Goal: Information Seeking & Learning: Learn about a topic

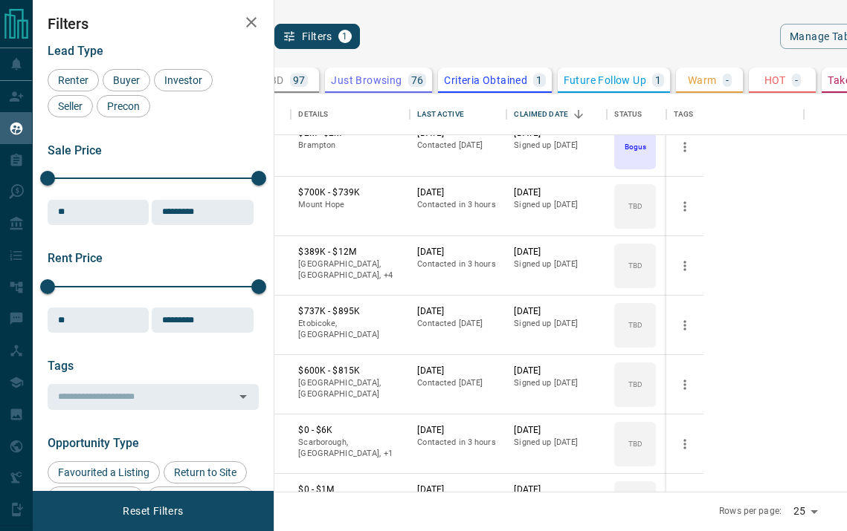
scroll to position [90, 0]
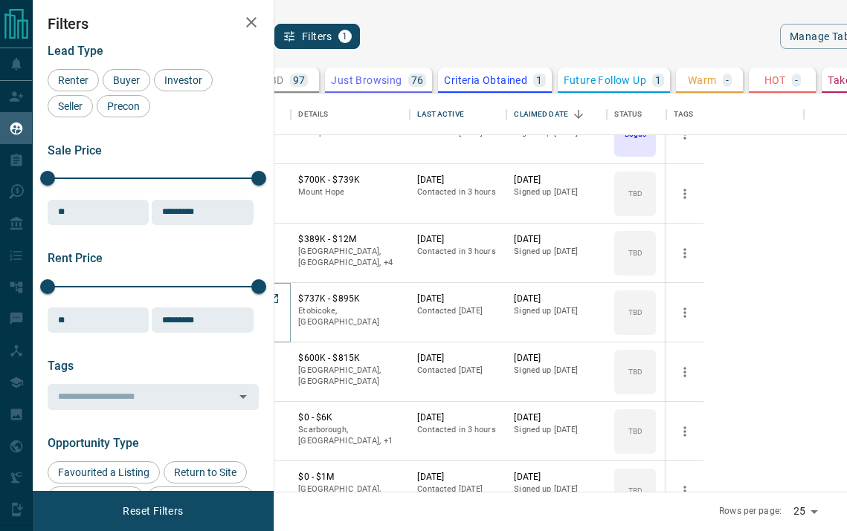
click at [272, 300] on button "[PERSON_NAME]" at bounding box center [233, 300] width 78 height 14
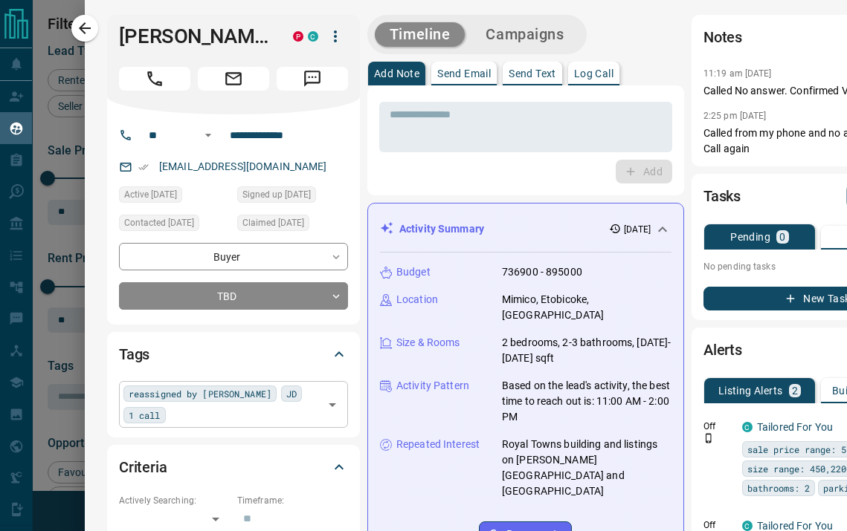
click at [235, 415] on input "text" at bounding box center [244, 415] width 149 height 16
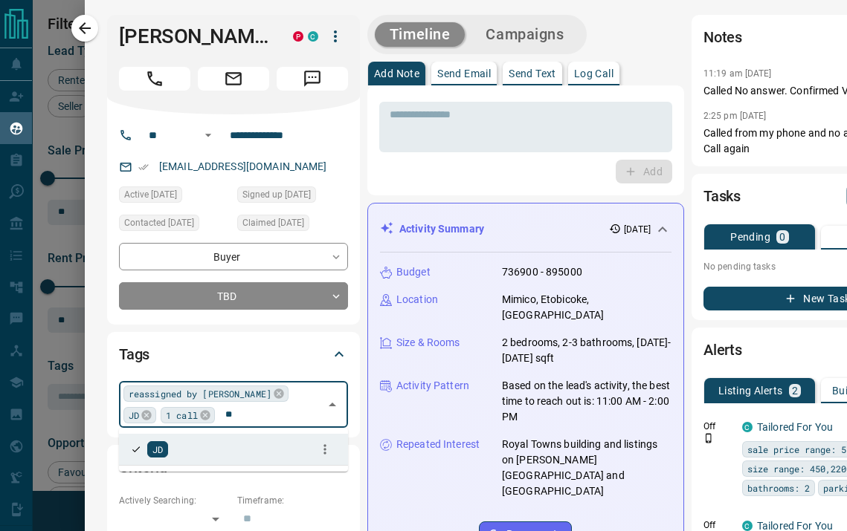
type input "*"
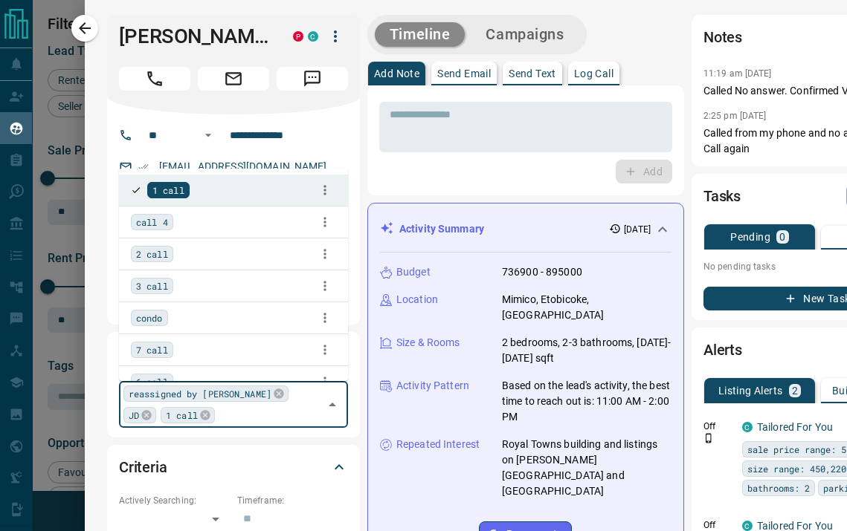
type input "*"
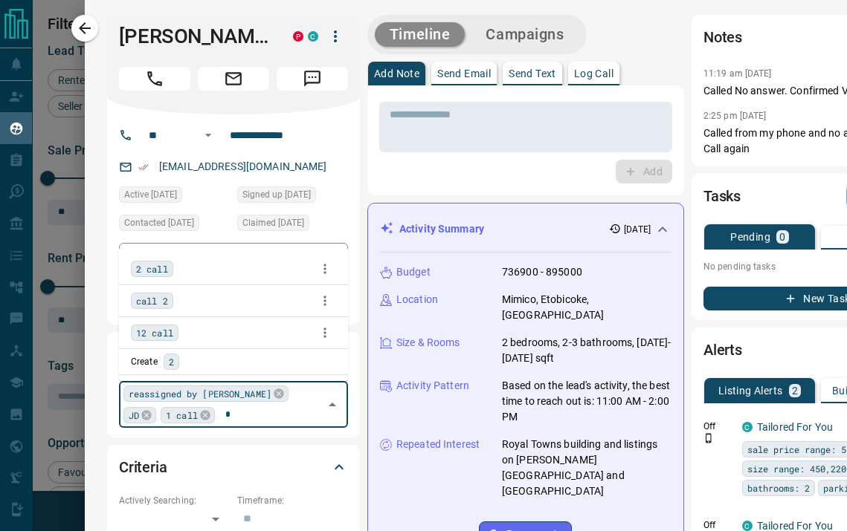
click at [162, 263] on span "2 call" at bounding box center [152, 269] width 32 height 15
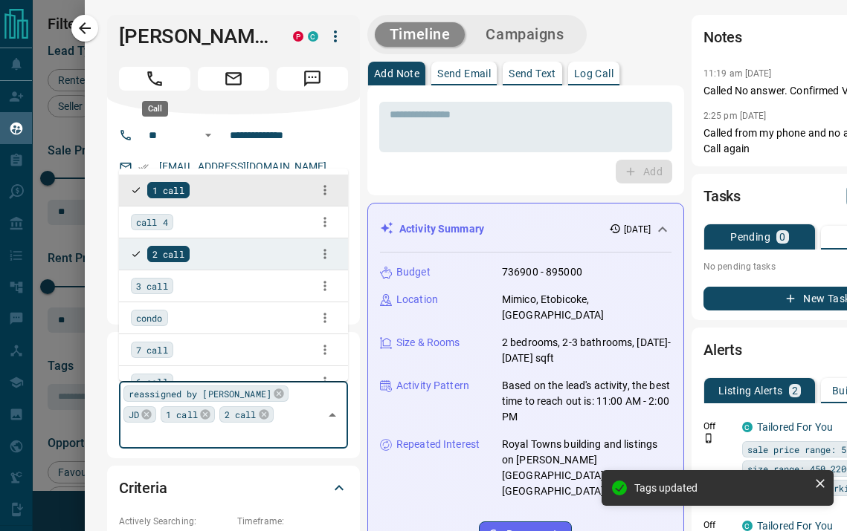
click at [164, 83] on icon "Call" at bounding box center [154, 78] width 19 height 19
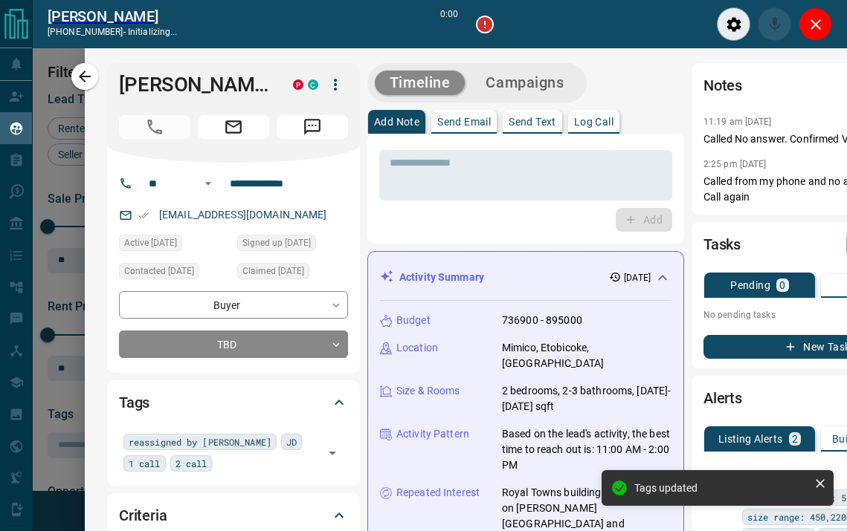
scroll to position [352, 554]
click at [598, 74] on div "Timeline Campaigns" at bounding box center [525, 82] width 317 height 39
type input "*******"
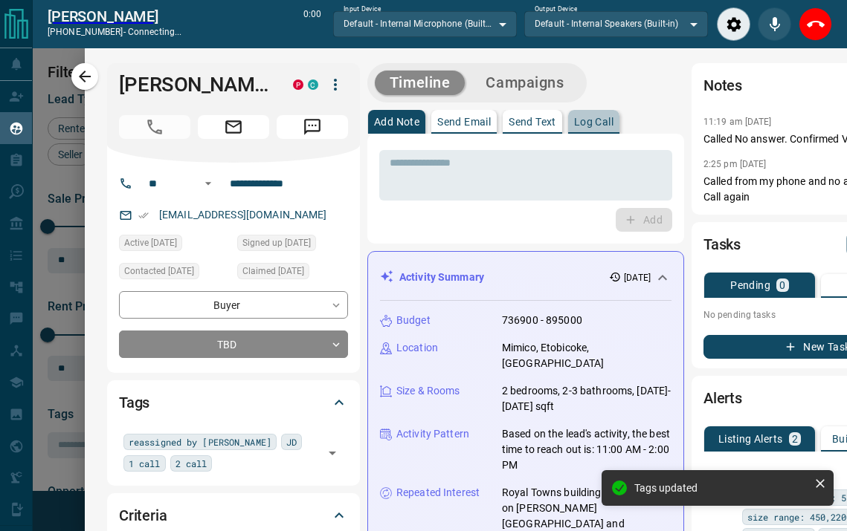
click at [601, 122] on p "Log Call" at bounding box center [593, 122] width 39 height 10
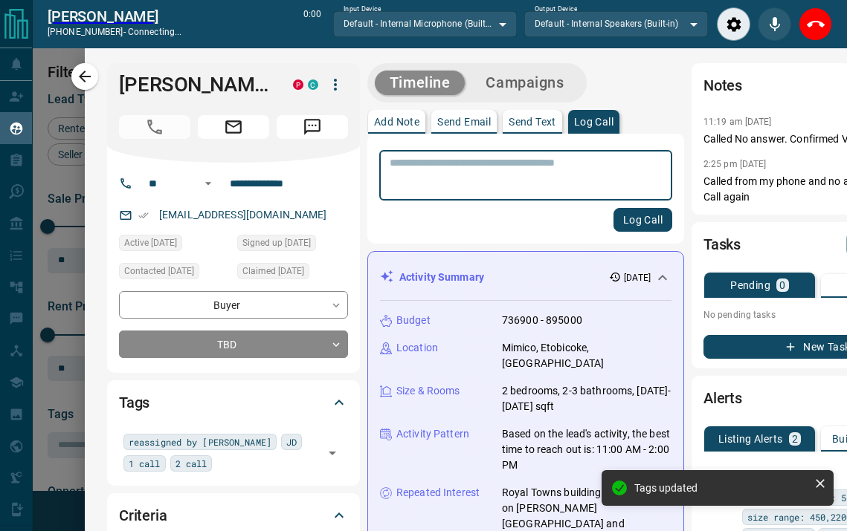
click at [557, 181] on textarea at bounding box center [525, 176] width 272 height 38
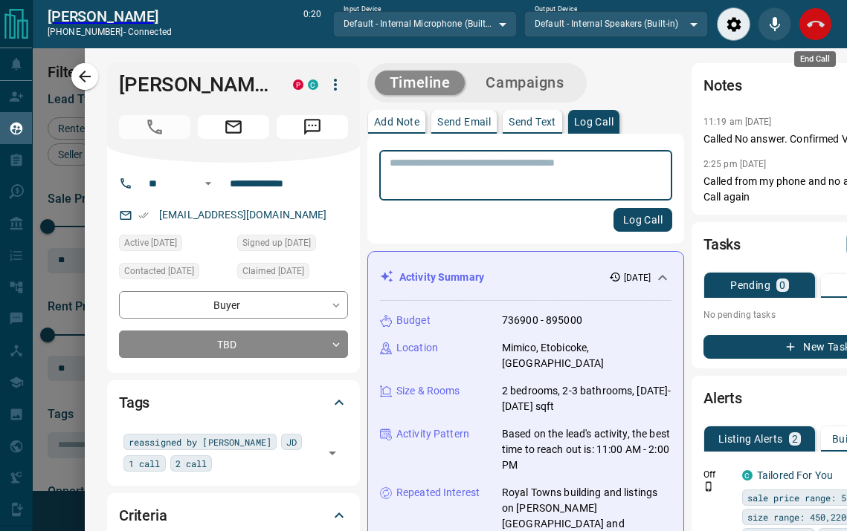
click at [816, 29] on icon "End Call" at bounding box center [815, 25] width 18 height 18
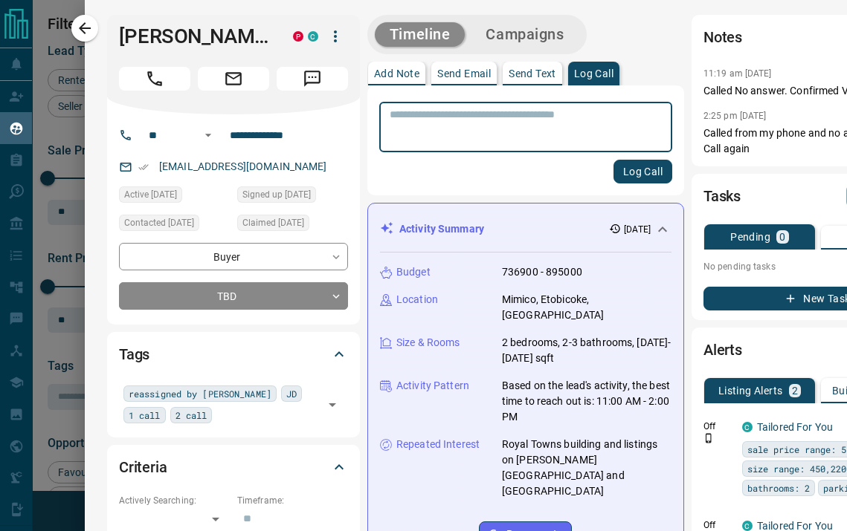
scroll to position [398, 554]
click at [505, 130] on textarea at bounding box center [525, 128] width 272 height 38
type textarea "****"
click at [613, 171] on button "Log Call" at bounding box center [642, 172] width 59 height 24
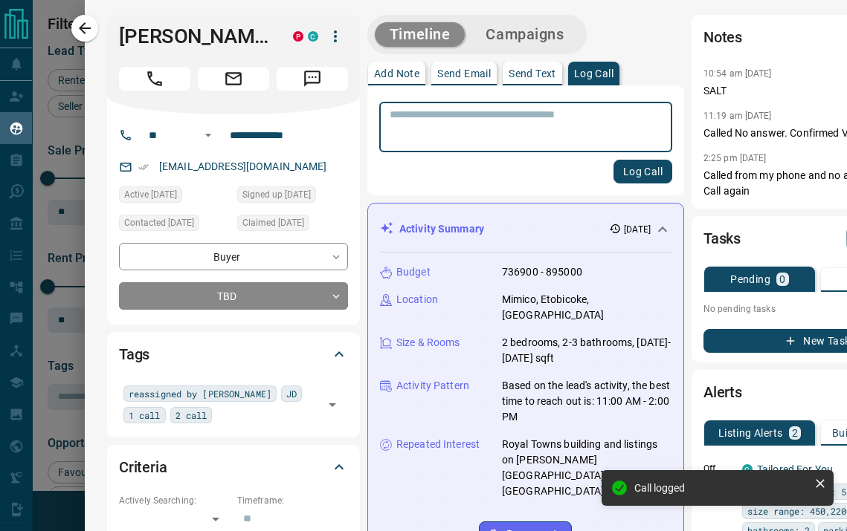
click at [719, 331] on button "New Task" at bounding box center [817, 341] width 229 height 24
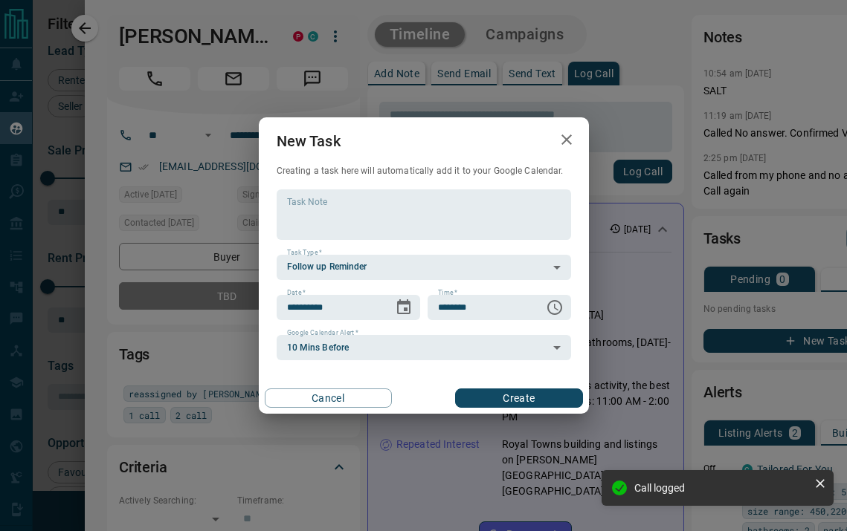
click at [499, 400] on button "Create" at bounding box center [518, 398] width 127 height 19
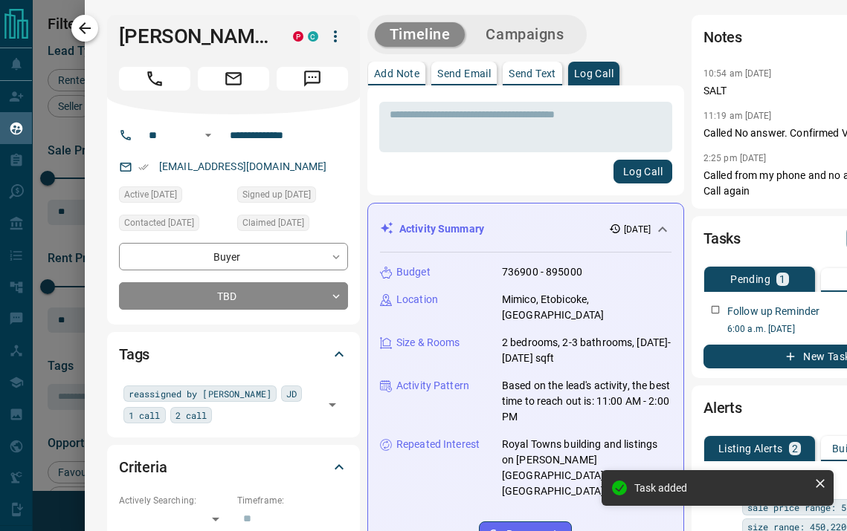
click at [88, 22] on icon "button" at bounding box center [85, 28] width 18 height 18
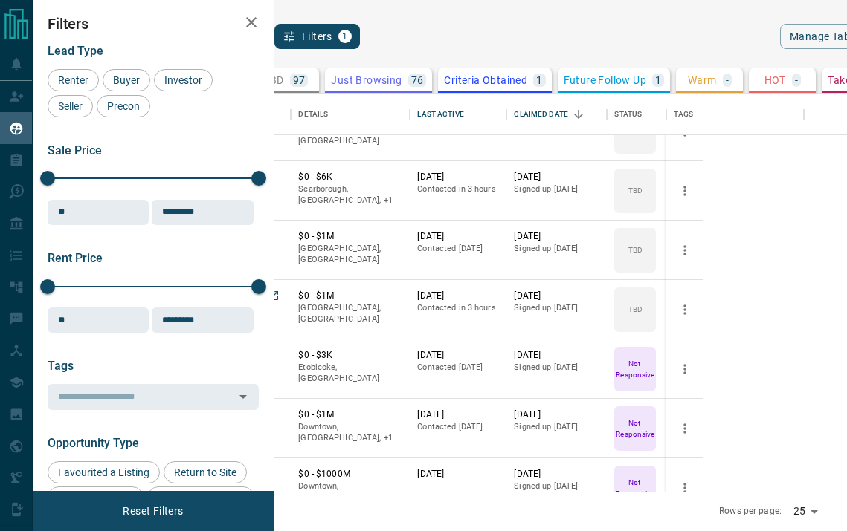
scroll to position [334, 0]
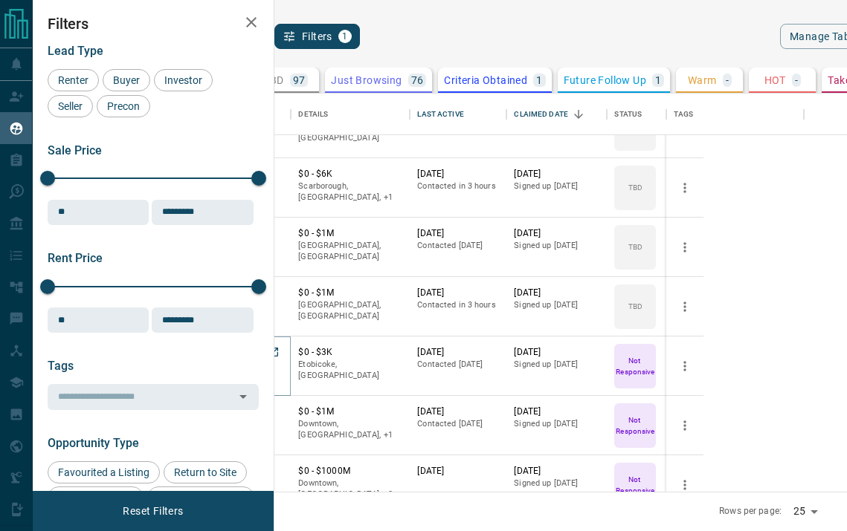
click at [272, 354] on button "[PERSON_NAME]" at bounding box center [233, 353] width 78 height 14
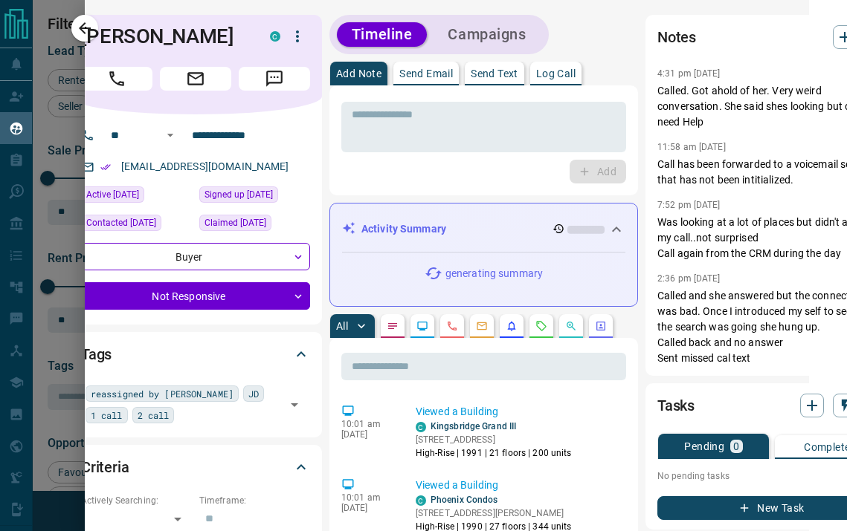
scroll to position [0, 69]
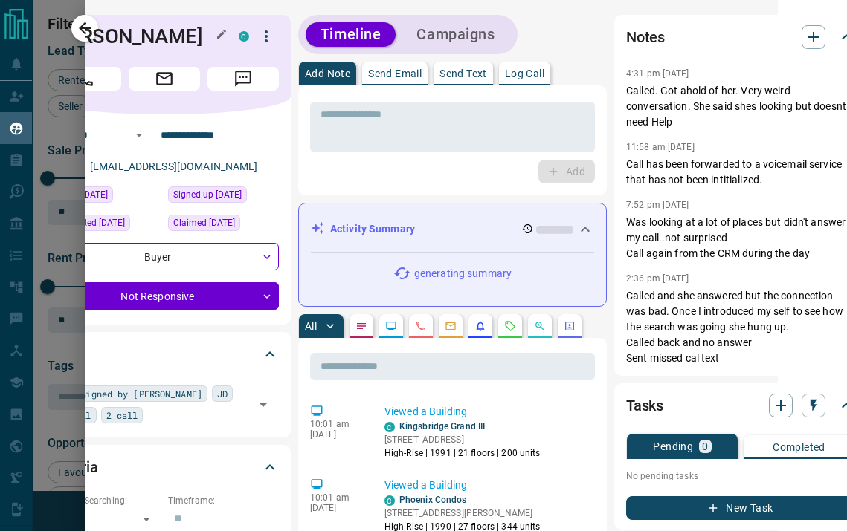
click at [87, 32] on h1 "[PERSON_NAME]" at bounding box center [133, 37] width 166 height 24
click at [82, 30] on icon "button" at bounding box center [85, 28] width 12 height 12
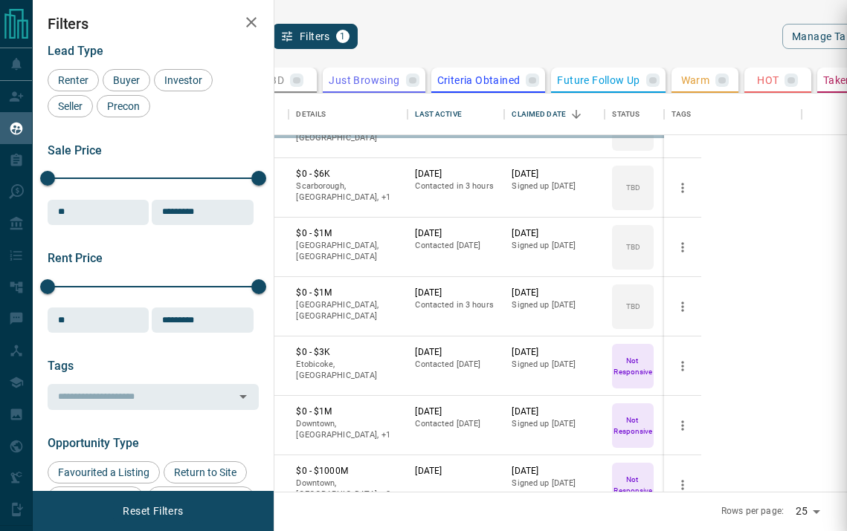
click at [418, 84] on div at bounding box center [423, 265] width 847 height 531
click at [300, 75] on p "button" at bounding box center [296, 80] width 7 height 10
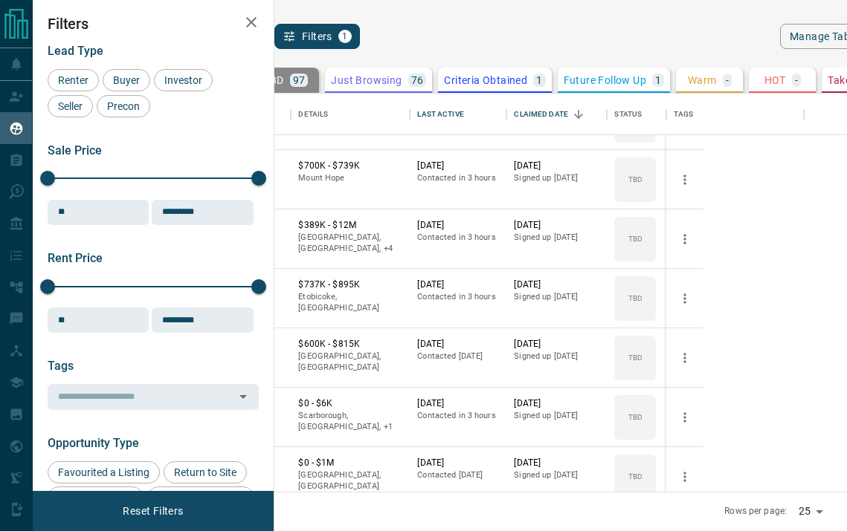
scroll to position [0, 0]
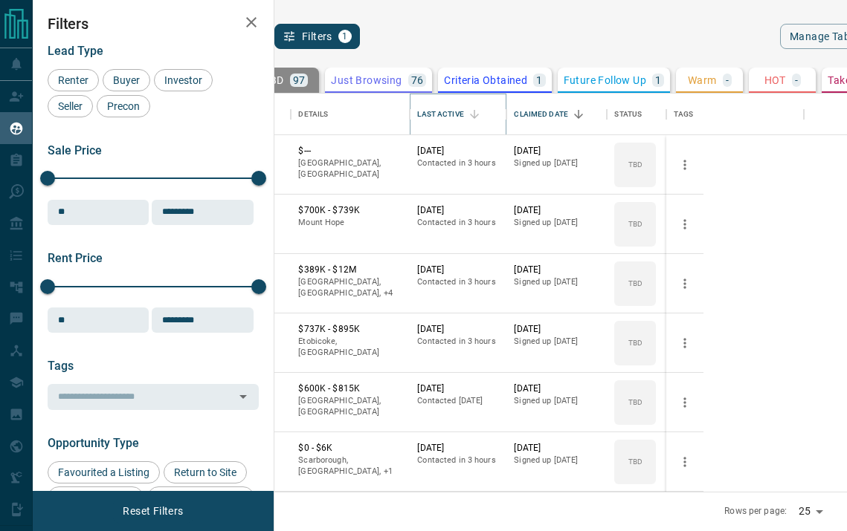
click at [481, 111] on icon "Sort" at bounding box center [473, 114] width 13 height 13
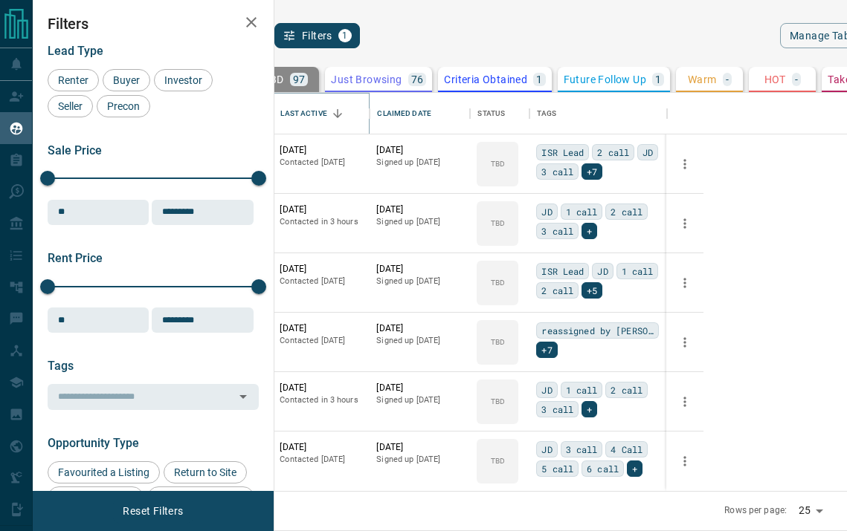
scroll to position [1130, 0]
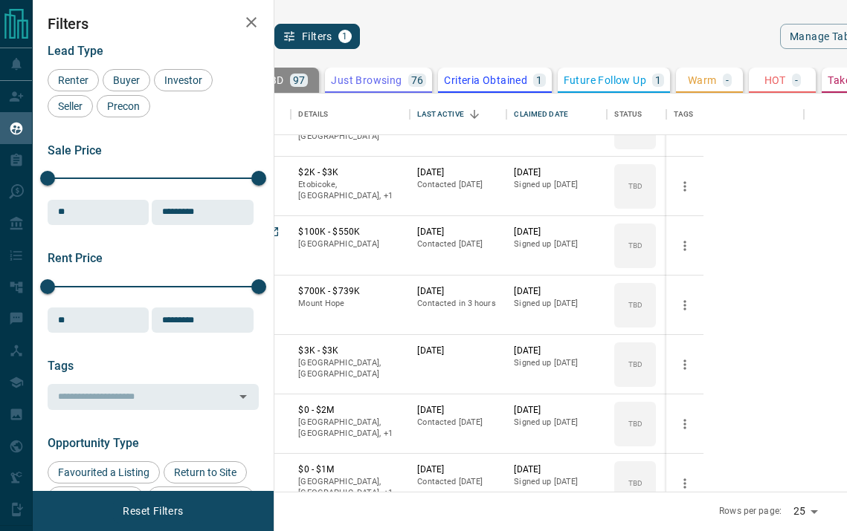
scroll to position [107, 0]
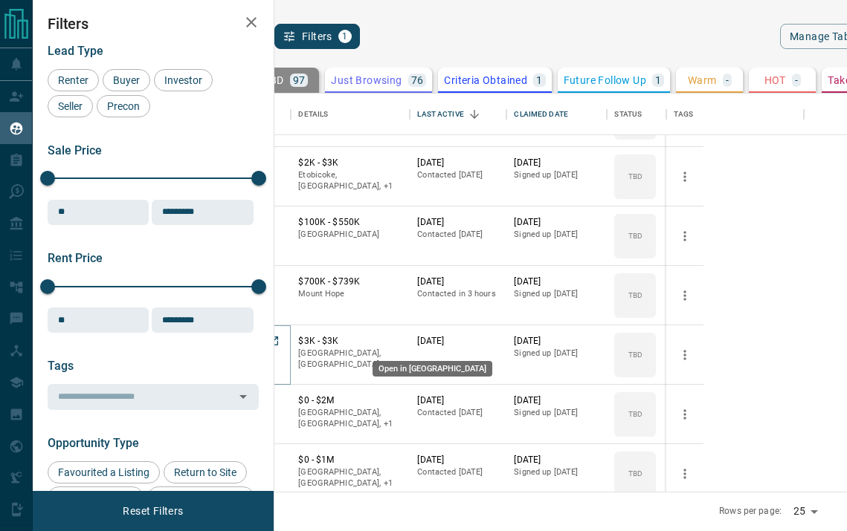
click at [279, 342] on icon "Open in New Tab" at bounding box center [274, 341] width 12 height 12
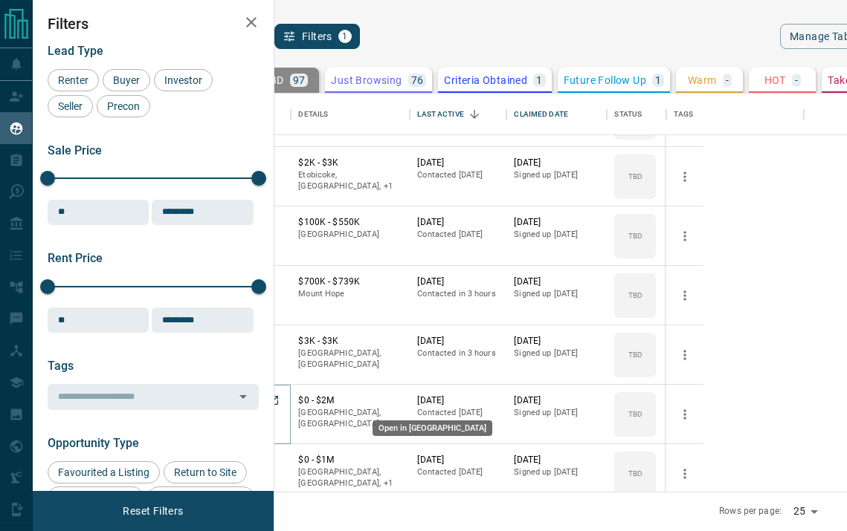
click at [279, 401] on icon "Open in New Tab" at bounding box center [274, 401] width 12 height 12
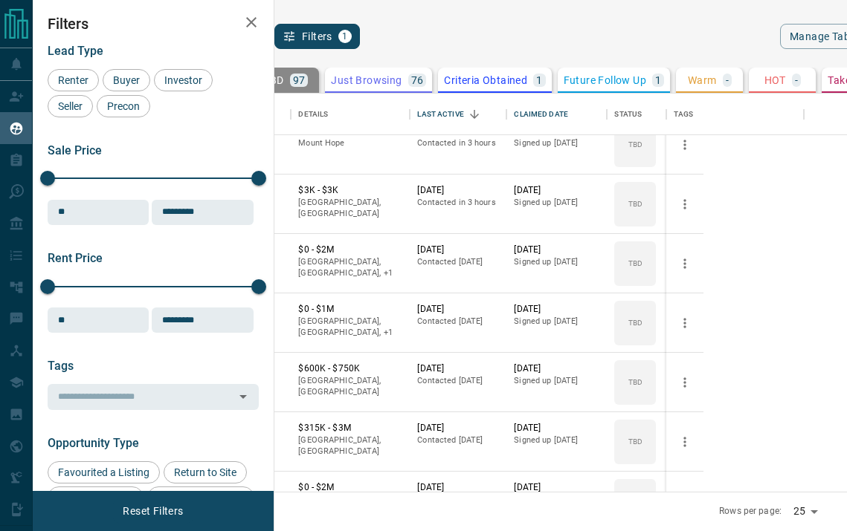
scroll to position [261, 0]
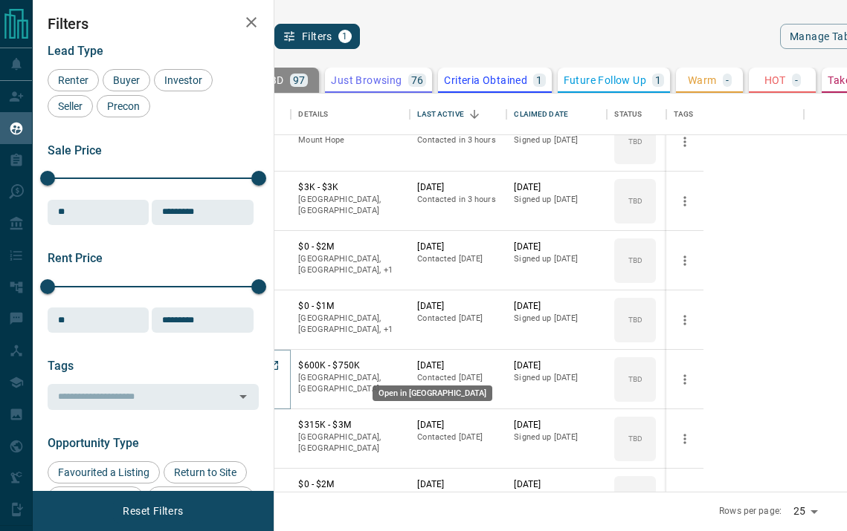
click at [278, 369] on icon "Open in New Tab" at bounding box center [273, 365] width 9 height 9
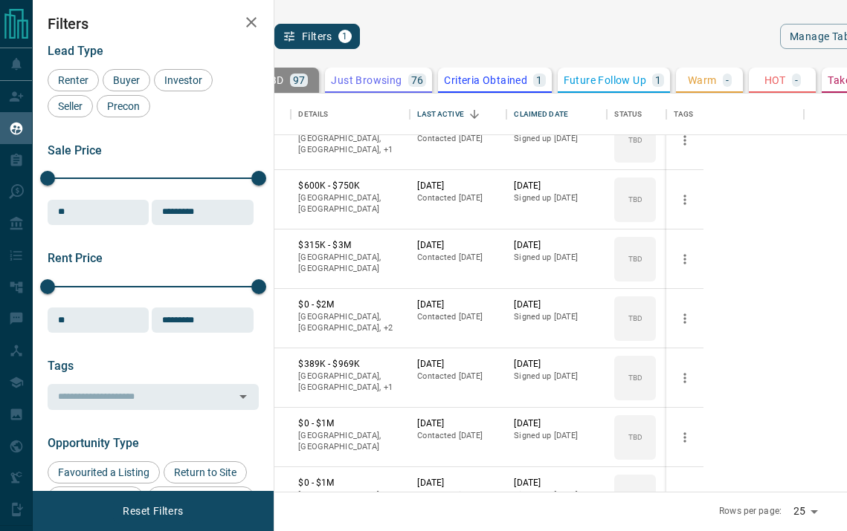
scroll to position [470, 0]
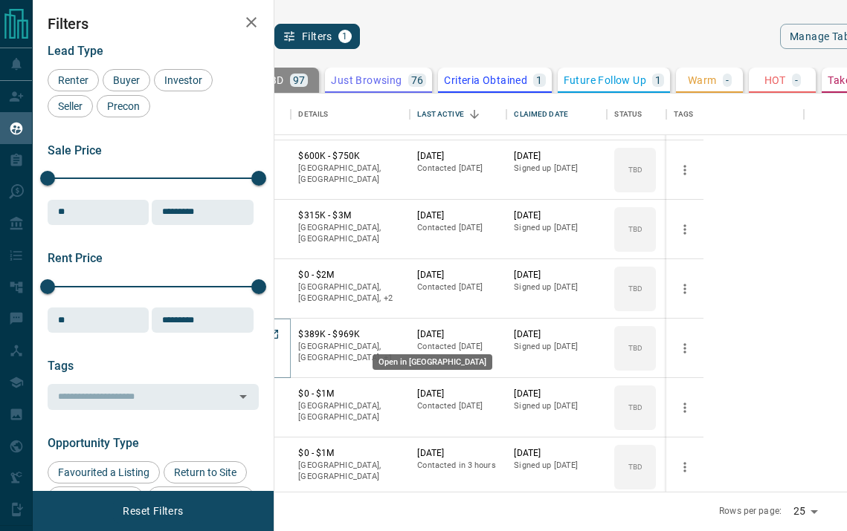
click at [279, 331] on icon "Open in New Tab" at bounding box center [274, 335] width 12 height 12
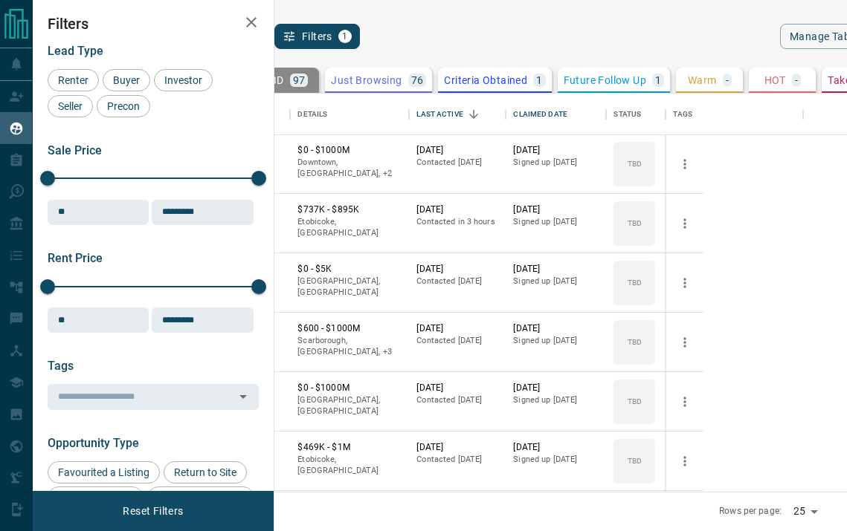
scroll to position [955, 1]
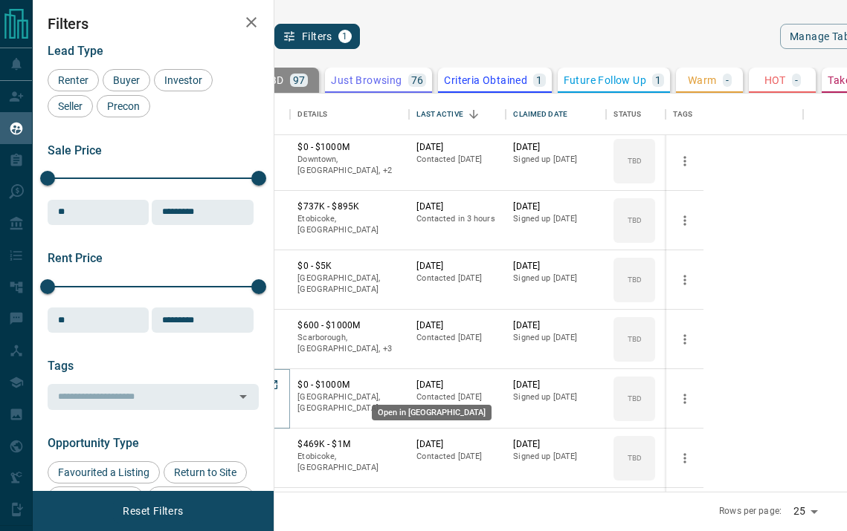
click at [277, 381] on icon "Open in New Tab" at bounding box center [272, 385] width 9 height 9
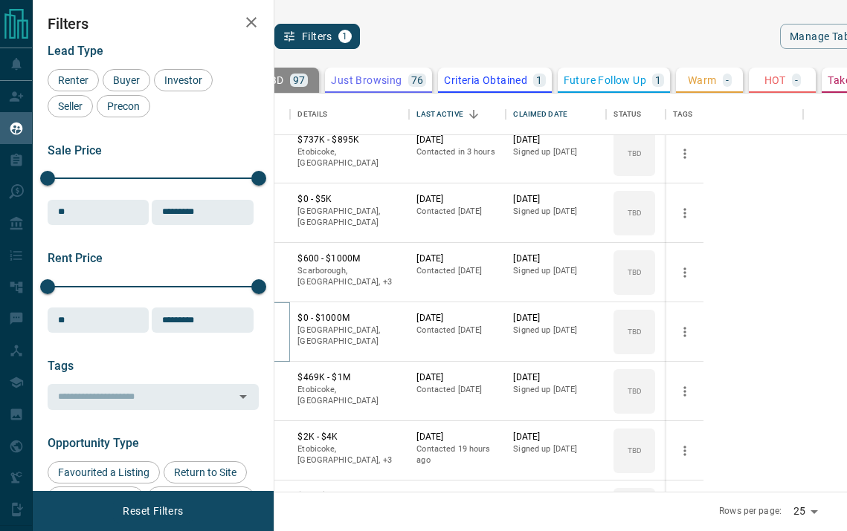
scroll to position [1029, 1]
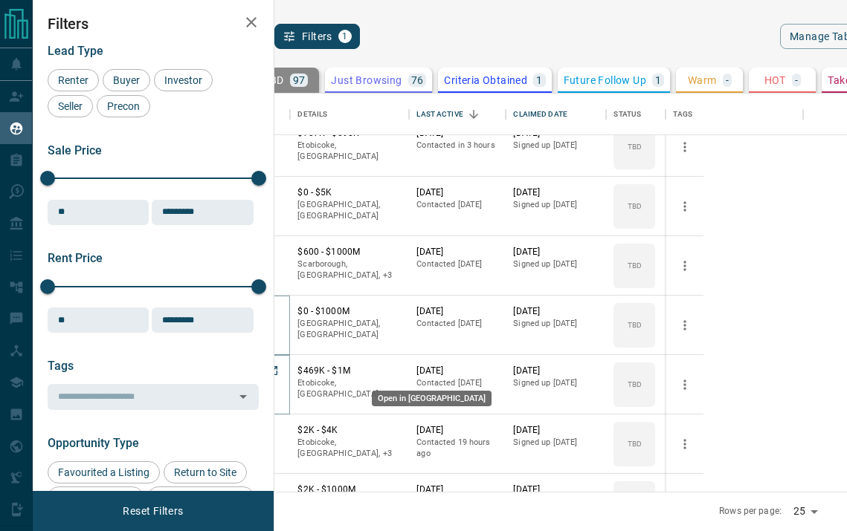
click at [279, 372] on icon "Open in New Tab" at bounding box center [273, 371] width 12 height 12
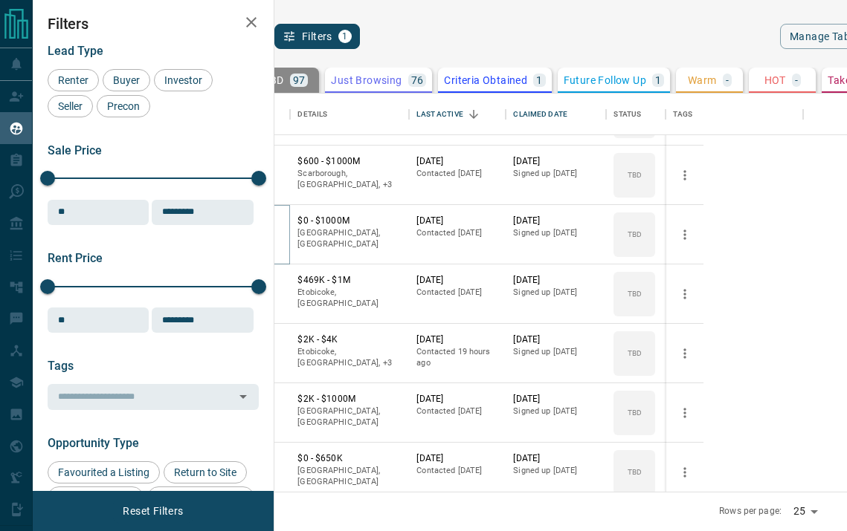
scroll to position [1130, 1]
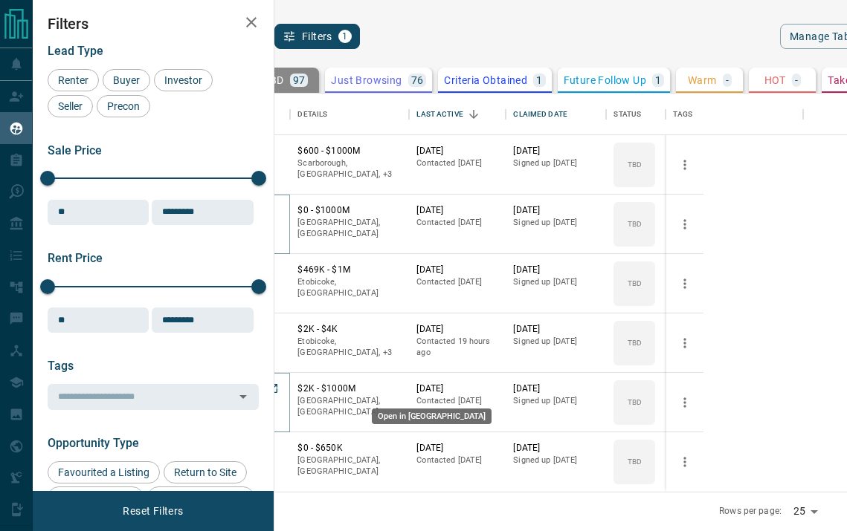
click at [279, 392] on icon "Open in New Tab" at bounding box center [273, 389] width 12 height 12
click at [234, 85] on div "340" at bounding box center [222, 80] width 25 height 13
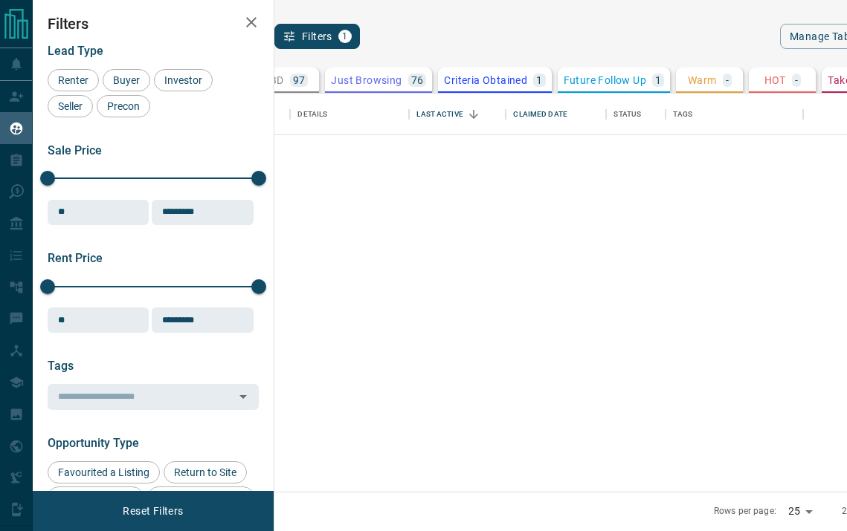
scroll to position [0, 1]
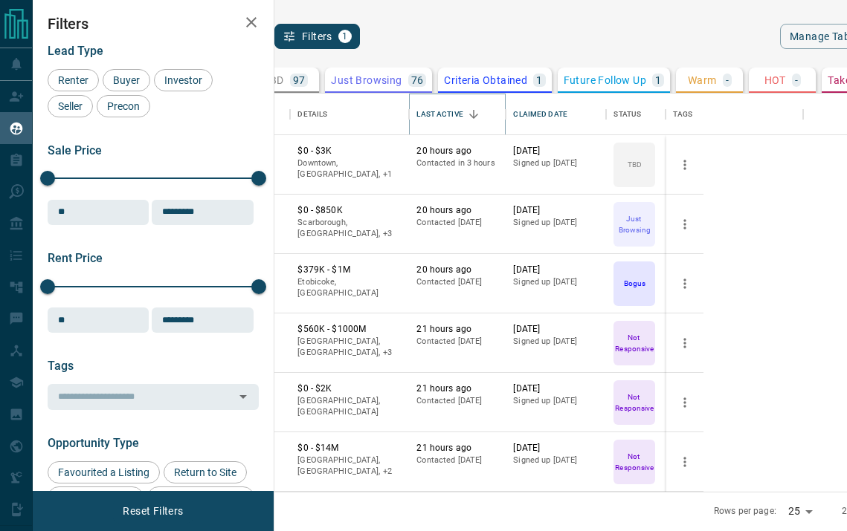
click at [484, 123] on button "Sort" at bounding box center [473, 114] width 21 height 21
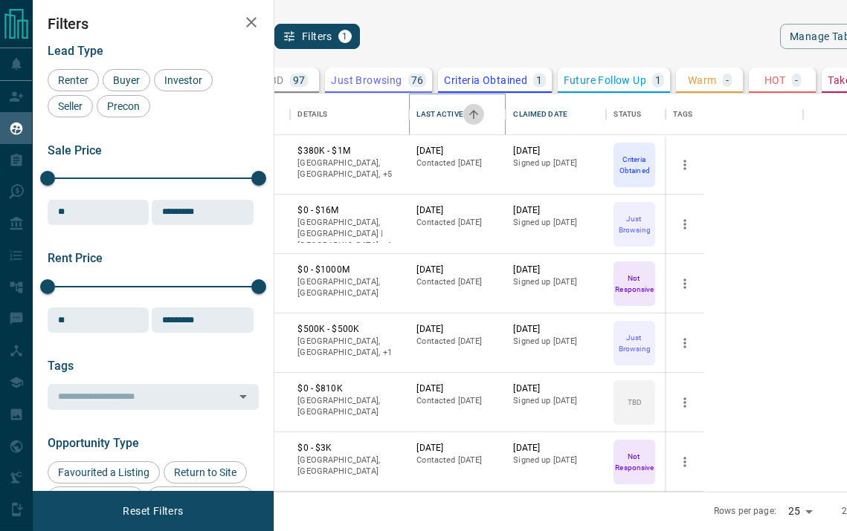
click at [484, 123] on button "Sort" at bounding box center [473, 114] width 21 height 21
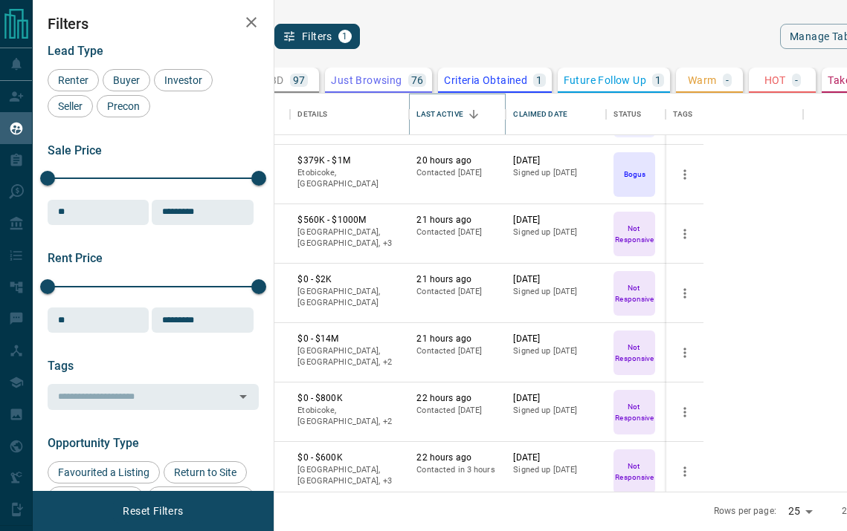
scroll to position [139, 1]
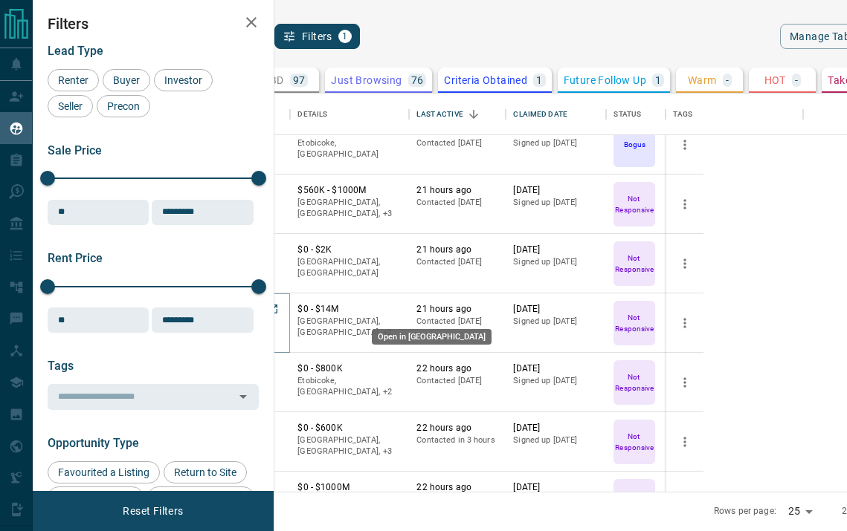
click at [279, 310] on icon "Open in New Tab" at bounding box center [273, 309] width 12 height 12
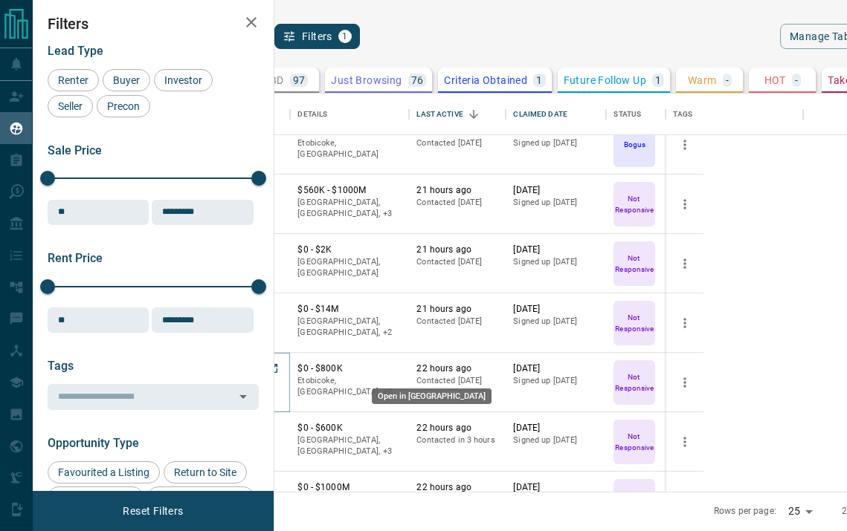
click at [277, 372] on icon "Open in New Tab" at bounding box center [272, 368] width 9 height 9
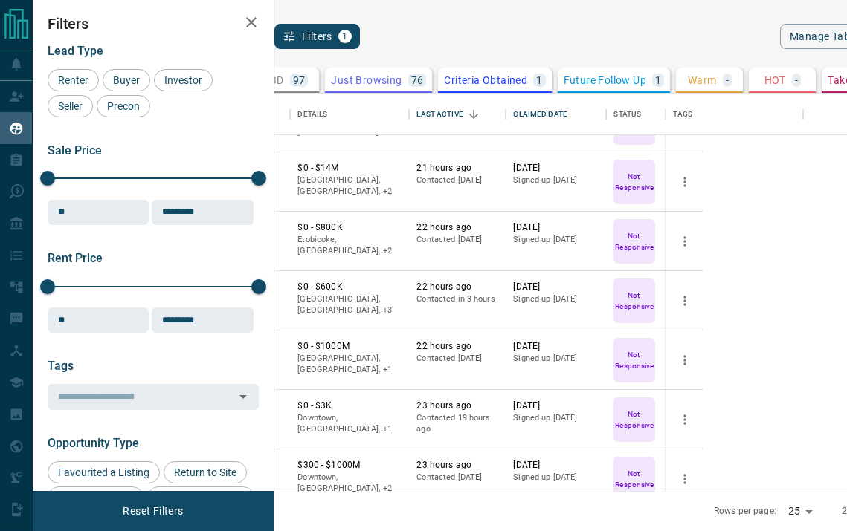
scroll to position [323, 1]
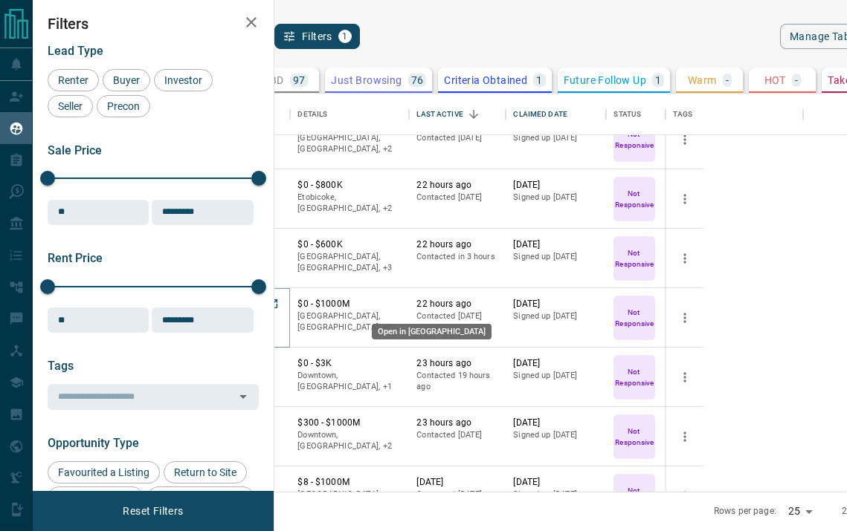
click at [279, 304] on icon "Open in New Tab" at bounding box center [273, 304] width 12 height 12
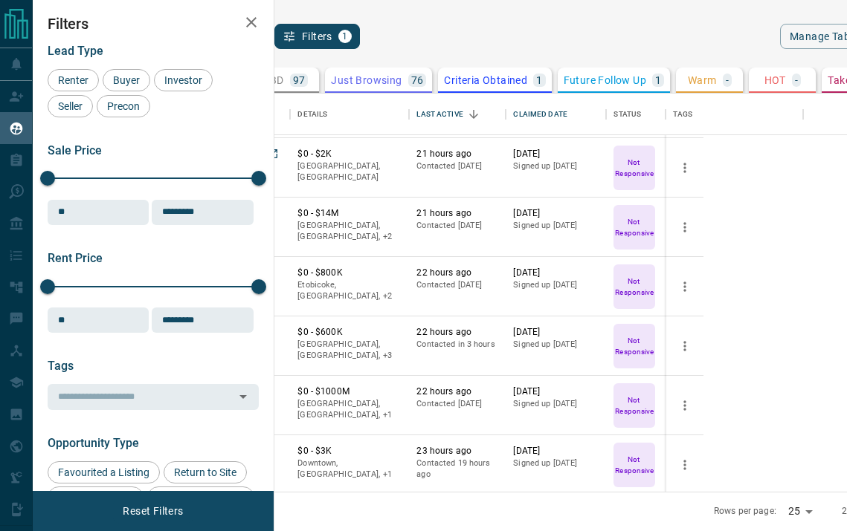
scroll to position [223, 1]
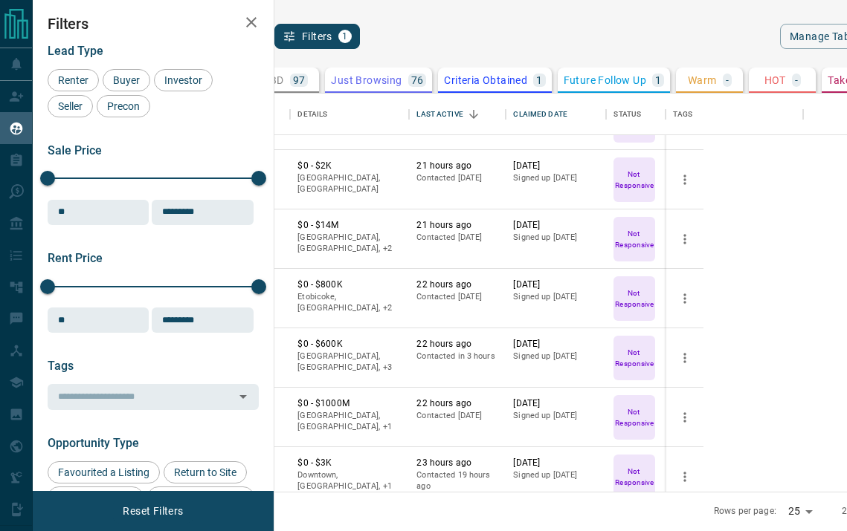
click at [308, 74] on div "TBD 97" at bounding box center [285, 80] width 45 height 13
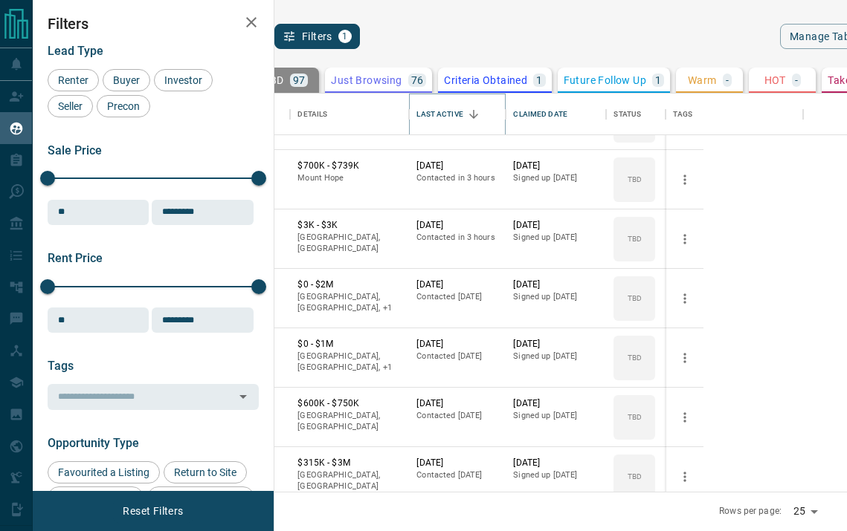
click at [478, 117] on icon "Sort" at bounding box center [473, 114] width 9 height 9
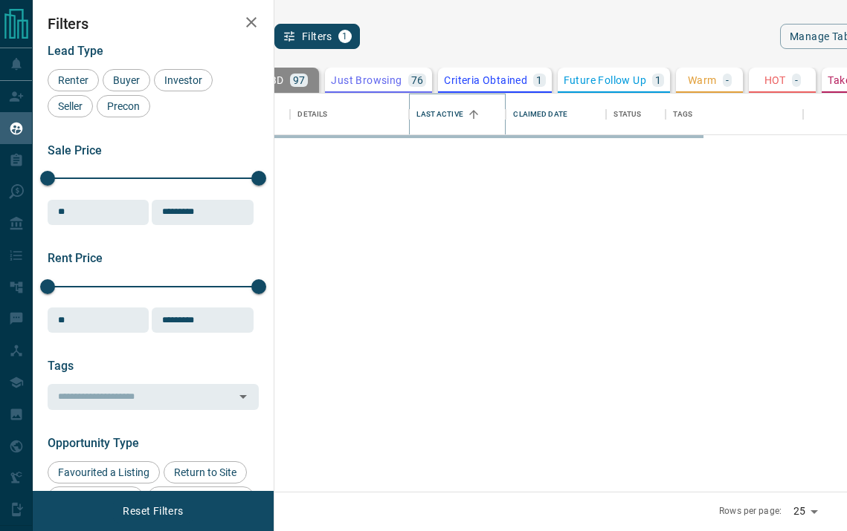
scroll to position [0, 1]
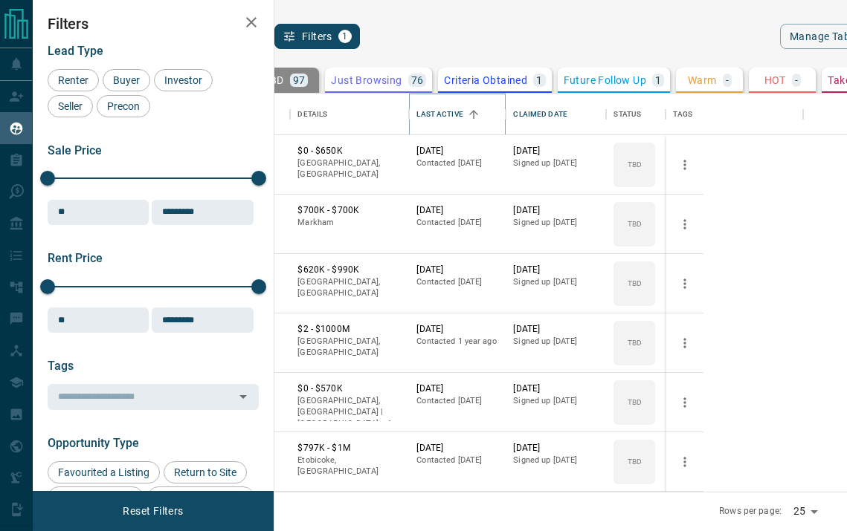
click at [480, 117] on icon "Sort" at bounding box center [473, 114] width 13 height 13
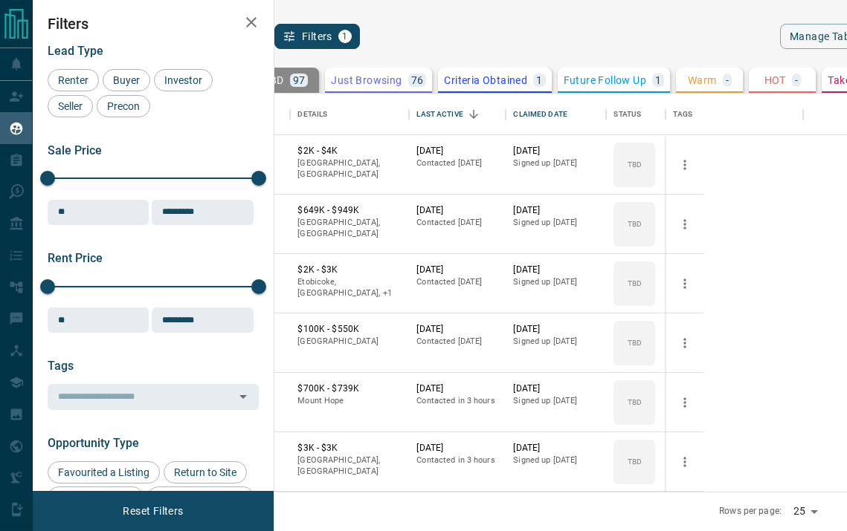
click at [234, 84] on div "340" at bounding box center [222, 80] width 25 height 13
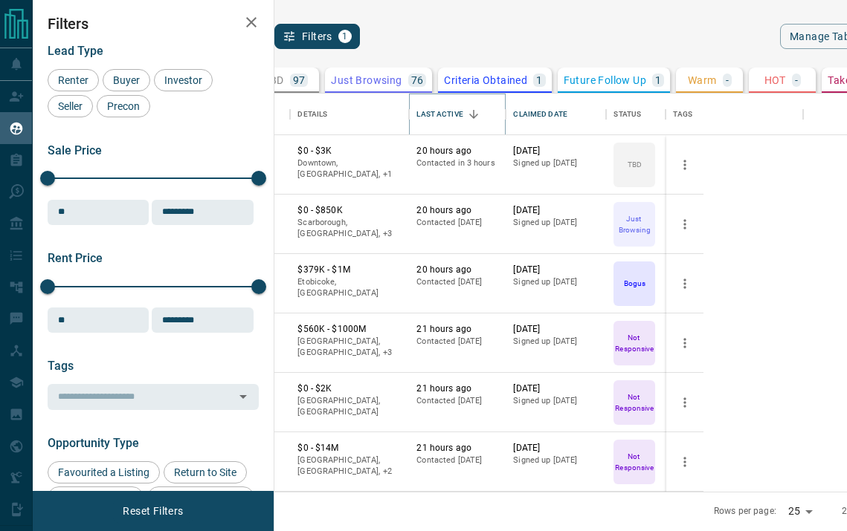
click at [480, 116] on icon "Sort" at bounding box center [473, 114] width 13 height 13
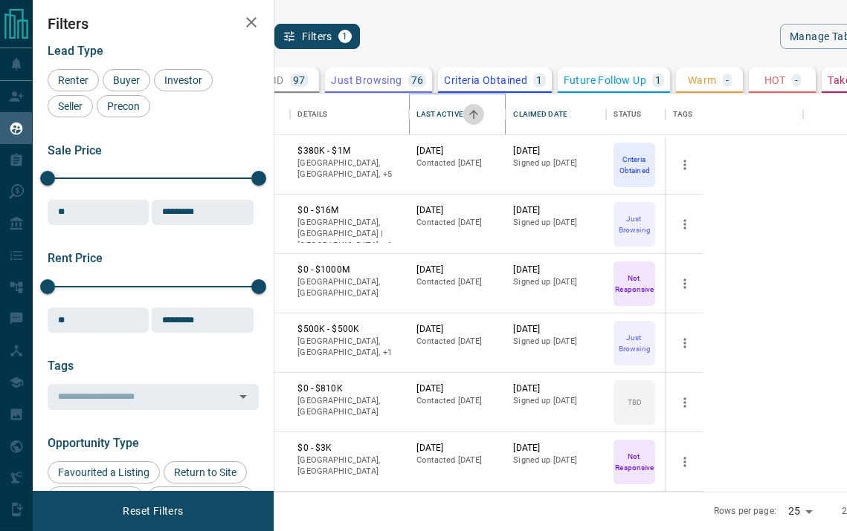
click at [480, 116] on icon "Sort" at bounding box center [473, 114] width 13 height 13
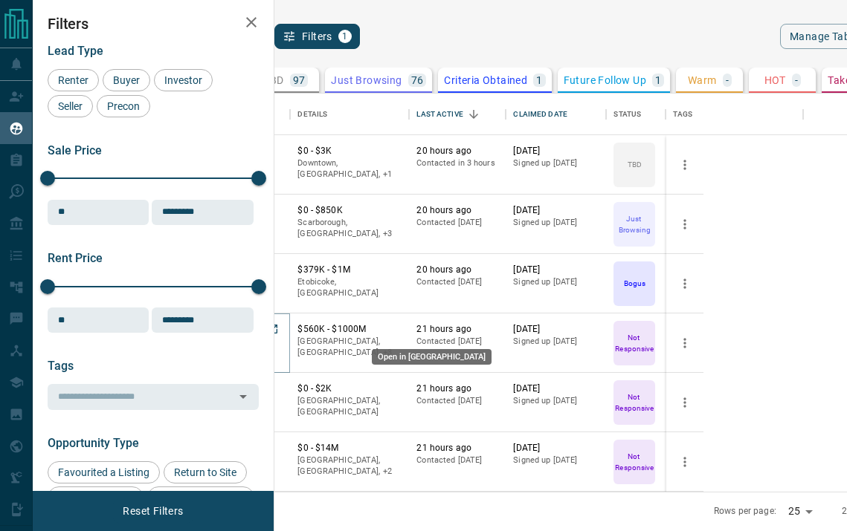
click at [279, 333] on icon "Open in New Tab" at bounding box center [273, 329] width 12 height 12
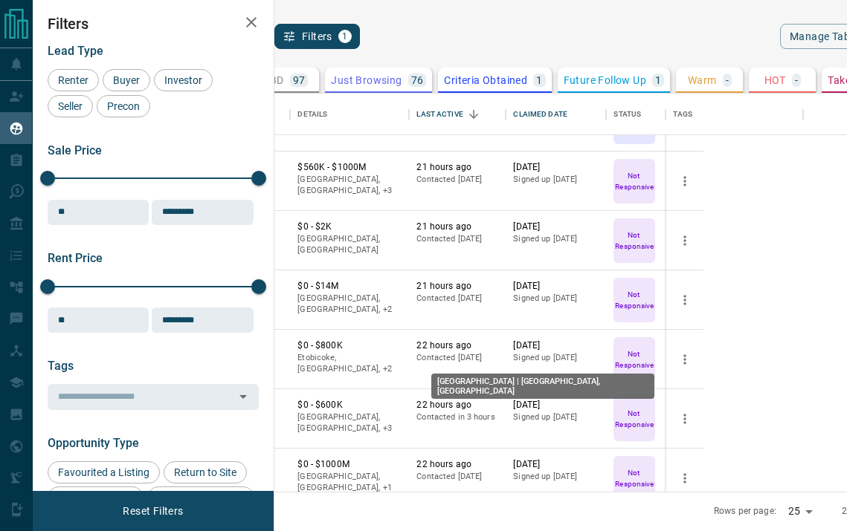
scroll to position [1, 0]
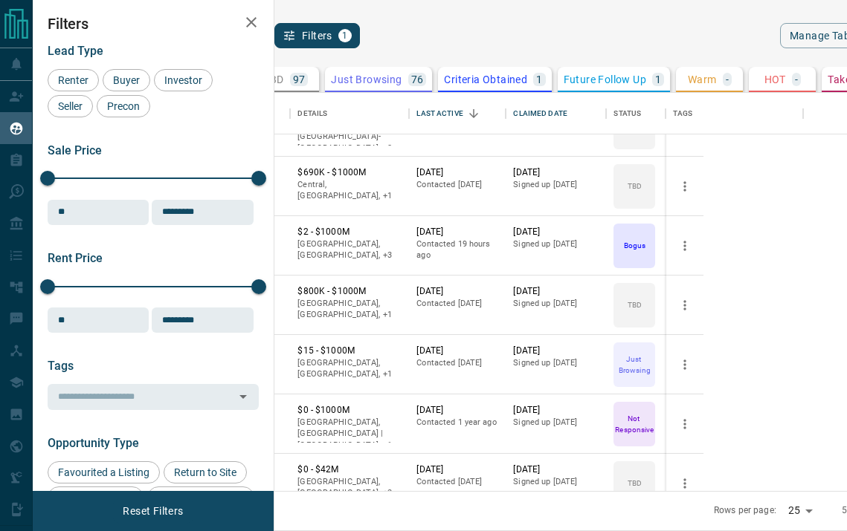
scroll to position [100, 1]
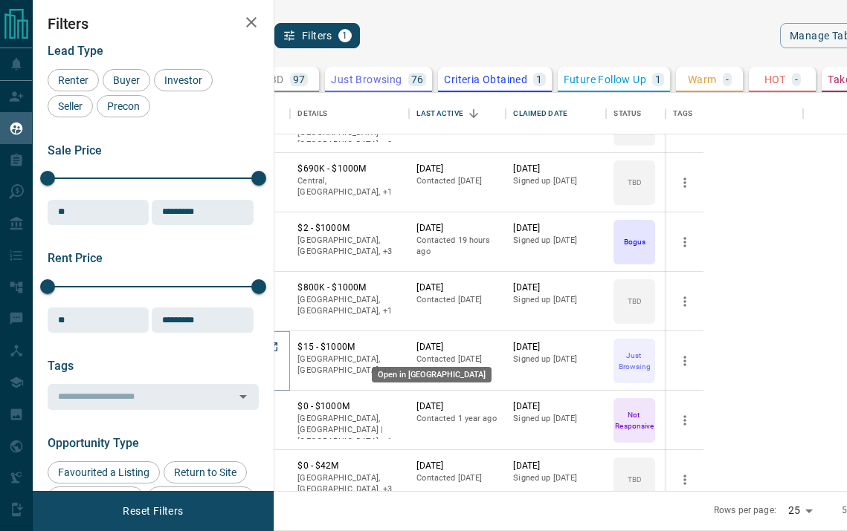
click at [279, 346] on icon "Open in New Tab" at bounding box center [273, 347] width 12 height 12
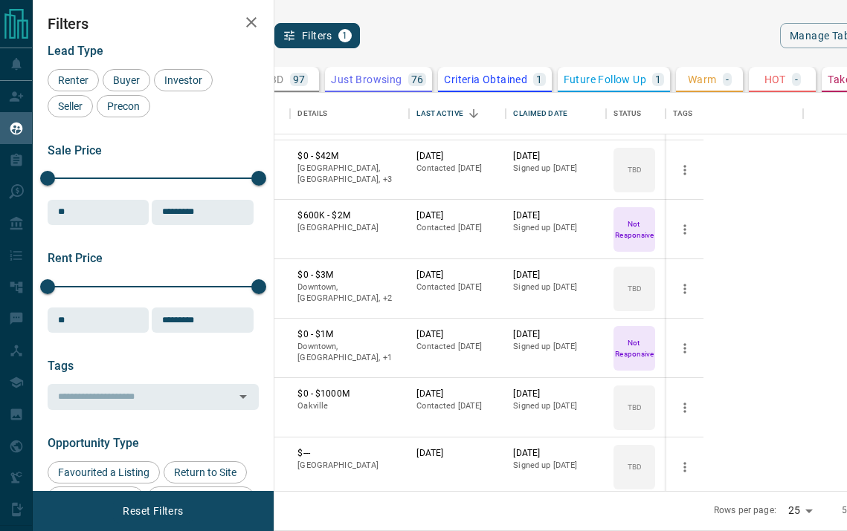
scroll to position [416, 1]
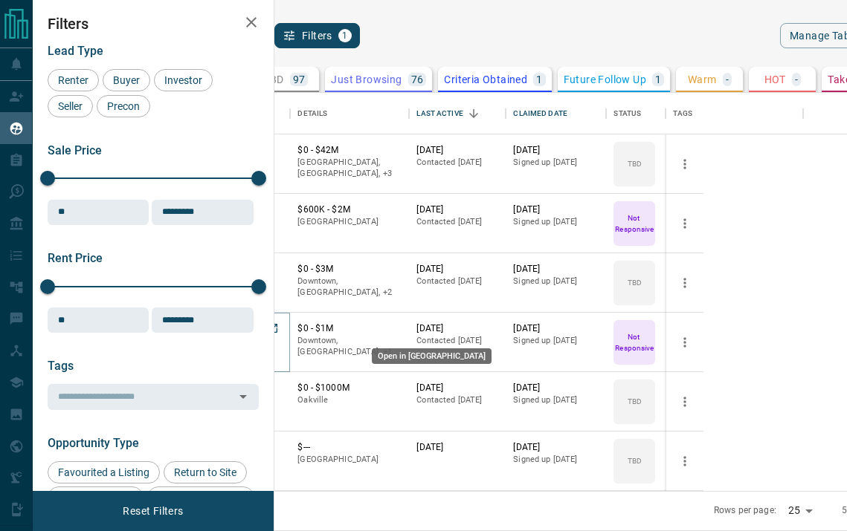
click at [279, 334] on icon "Open in New Tab" at bounding box center [273, 329] width 12 height 12
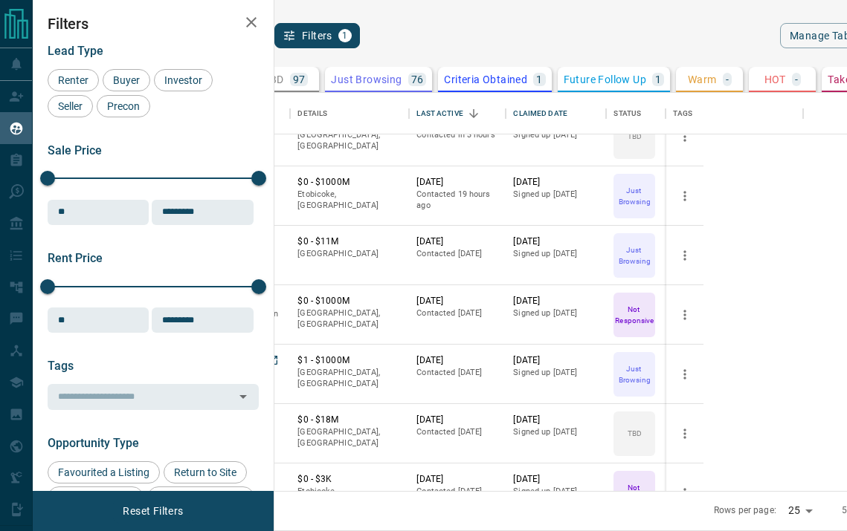
scroll to position [932, 1]
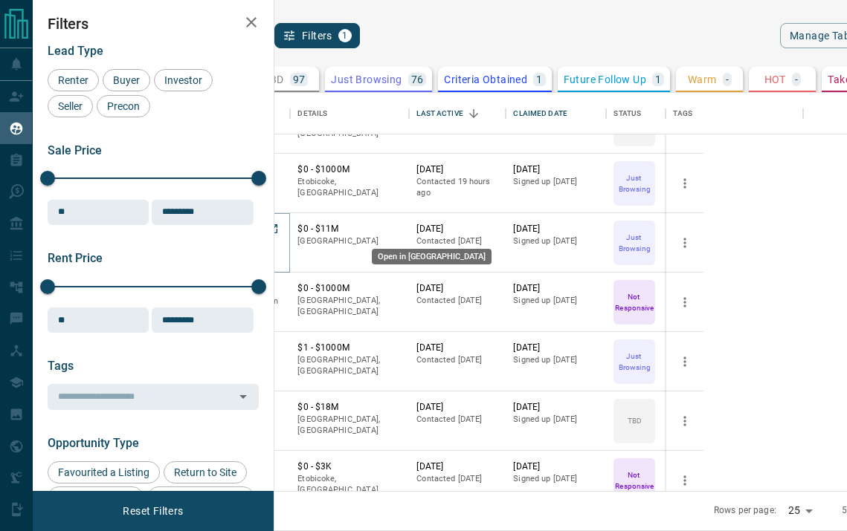
click at [279, 233] on icon "Open in New Tab" at bounding box center [273, 229] width 12 height 12
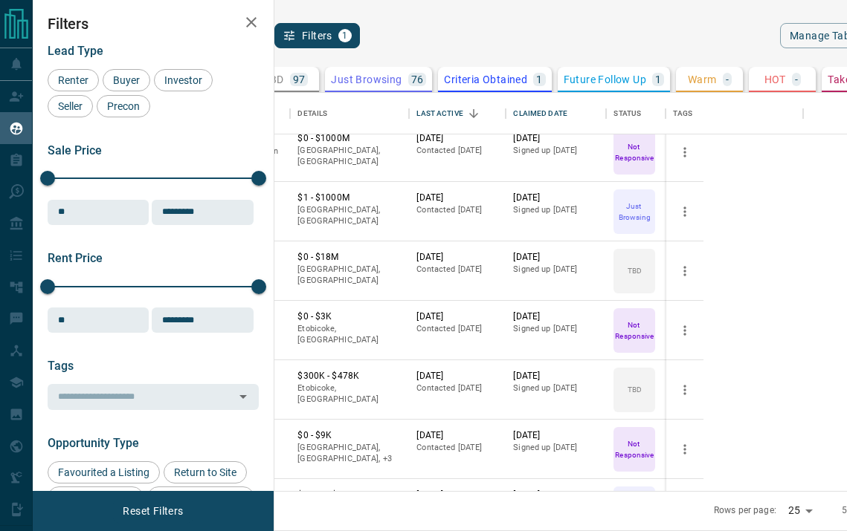
scroll to position [1130, 1]
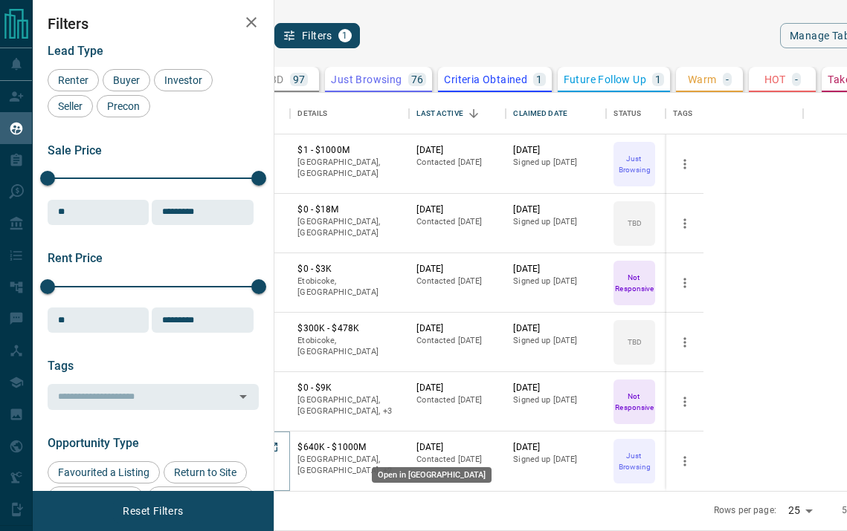
click at [279, 449] on icon "Open in New Tab" at bounding box center [273, 447] width 12 height 12
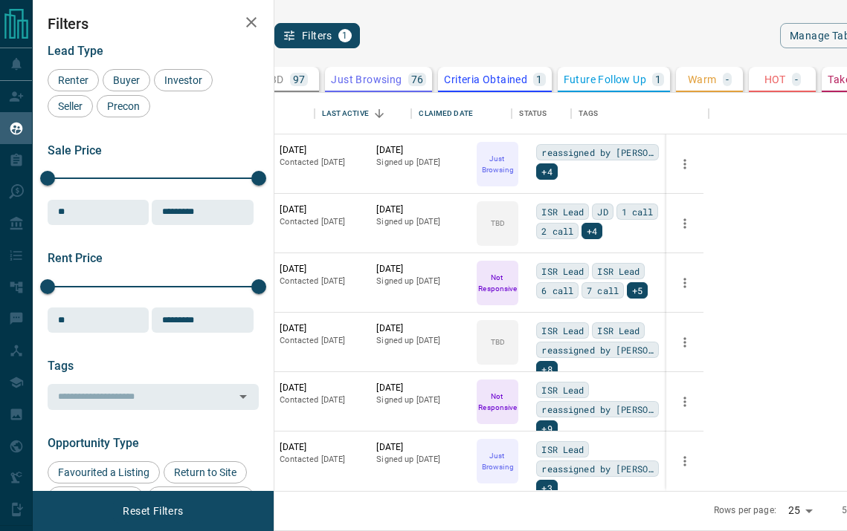
scroll to position [1130, 0]
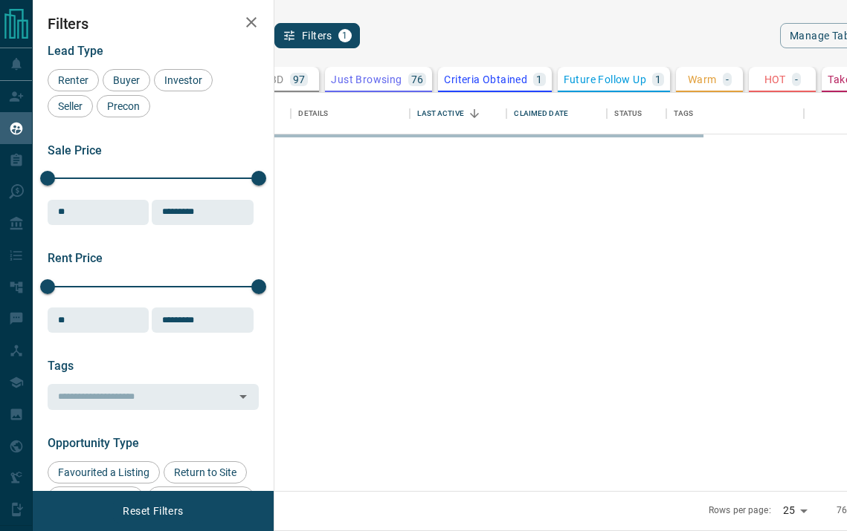
scroll to position [0, 0]
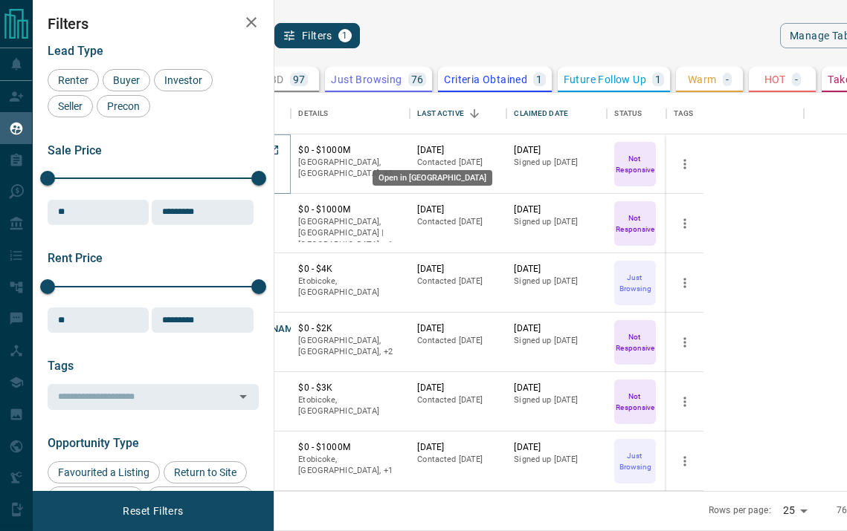
click at [279, 147] on icon "Open in New Tab" at bounding box center [274, 150] width 12 height 12
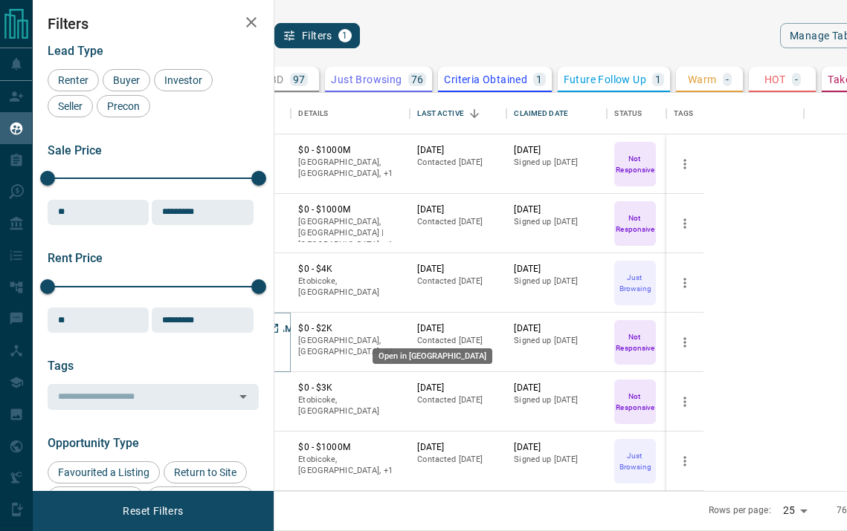
click at [279, 328] on icon "Open in New Tab" at bounding box center [274, 329] width 12 height 12
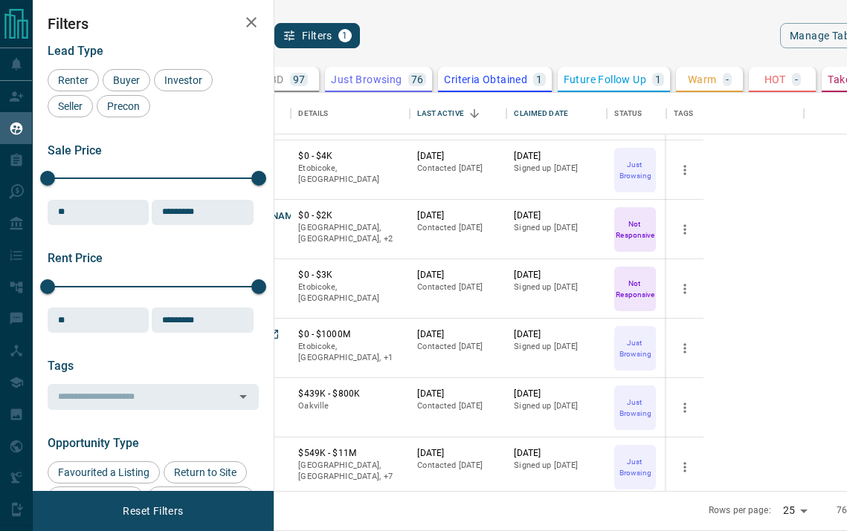
scroll to position [131, 0]
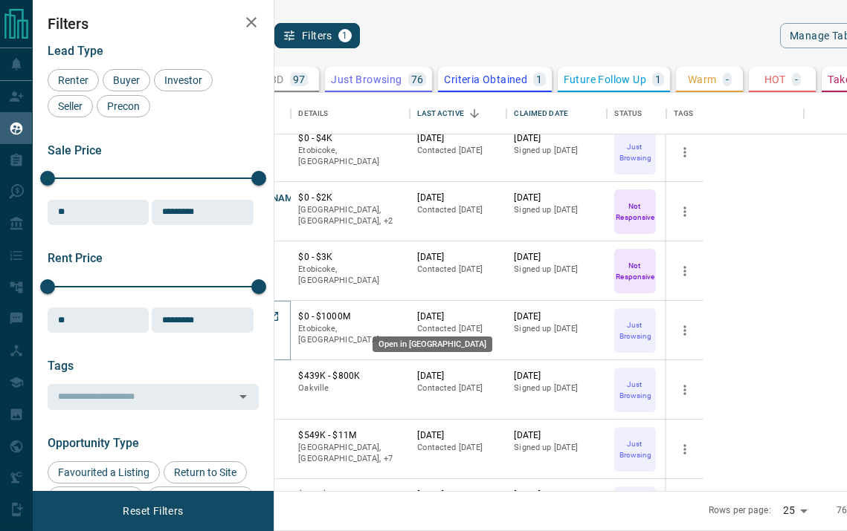
click at [279, 319] on icon "Open in New Tab" at bounding box center [274, 317] width 12 height 12
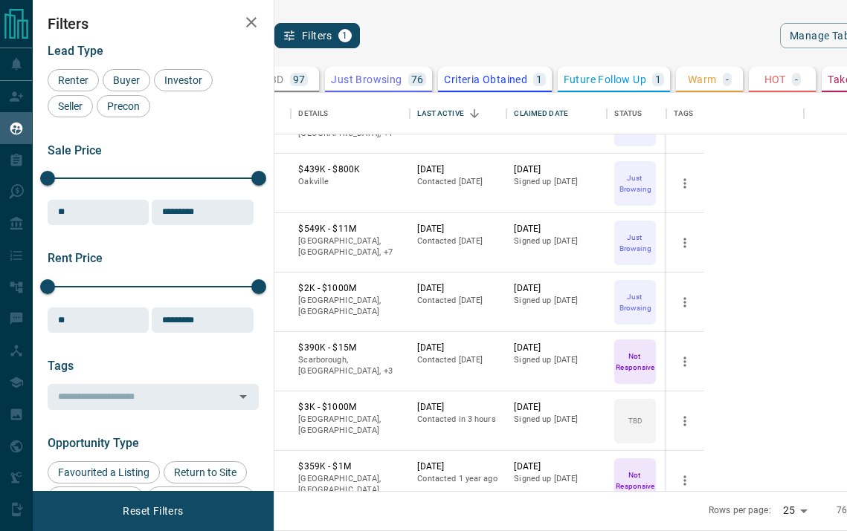
scroll to position [340, 0]
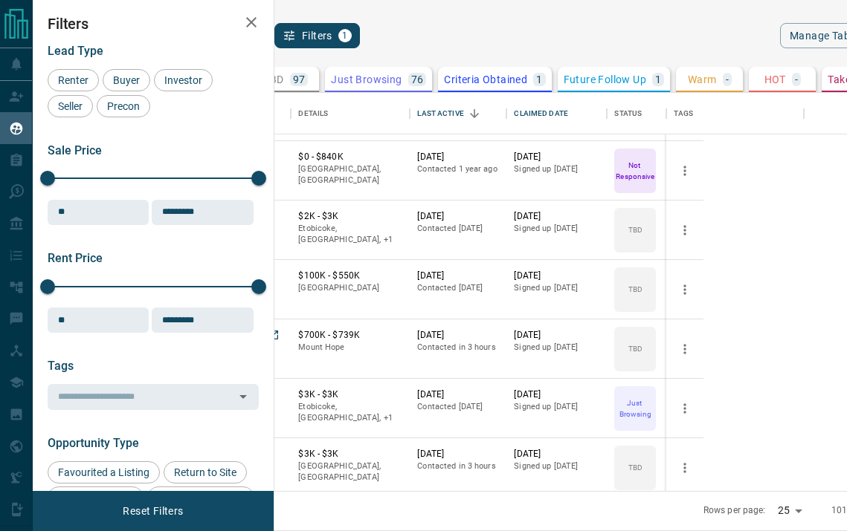
scroll to position [1130, 0]
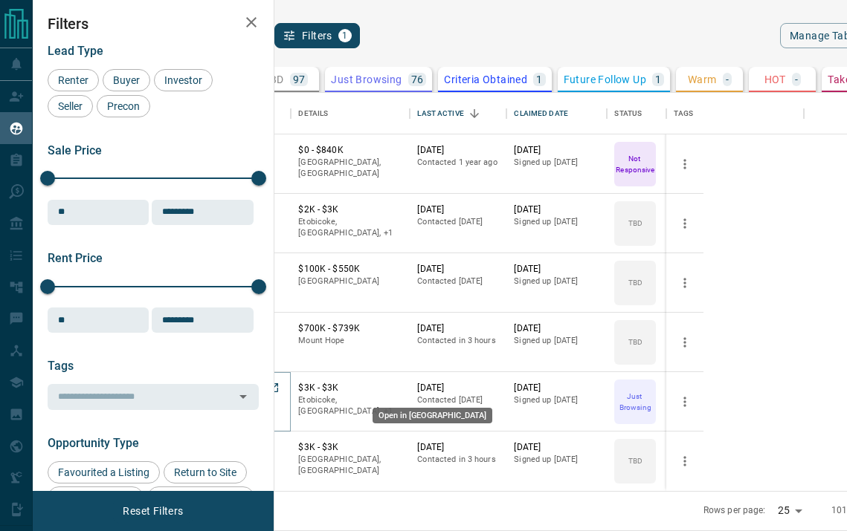
click at [279, 386] on icon "Open in New Tab" at bounding box center [274, 388] width 12 height 12
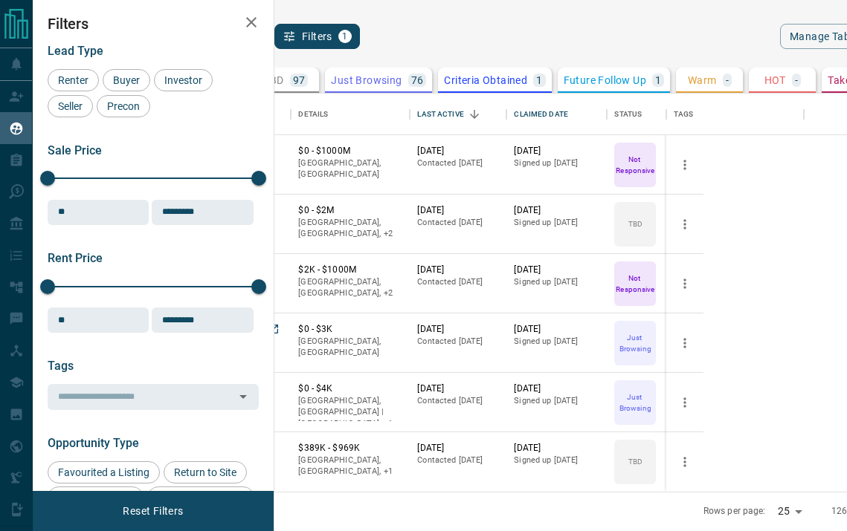
scroll to position [1, 0]
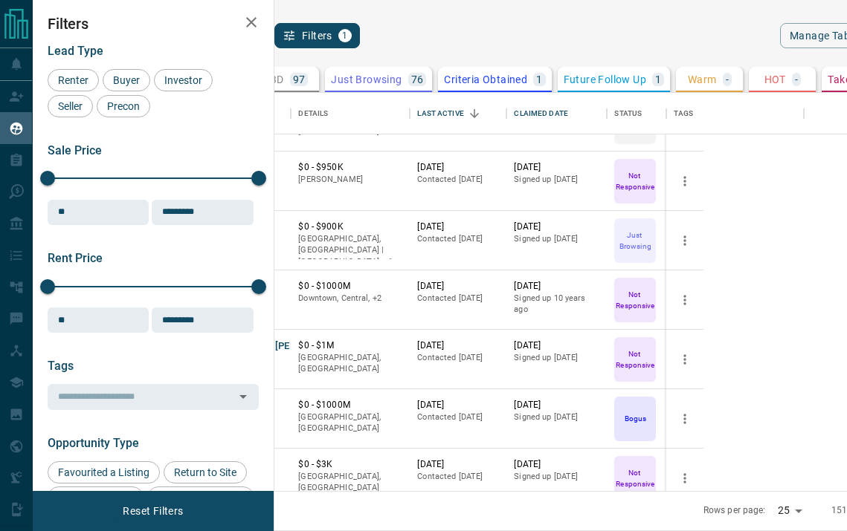
scroll to position [1130, 0]
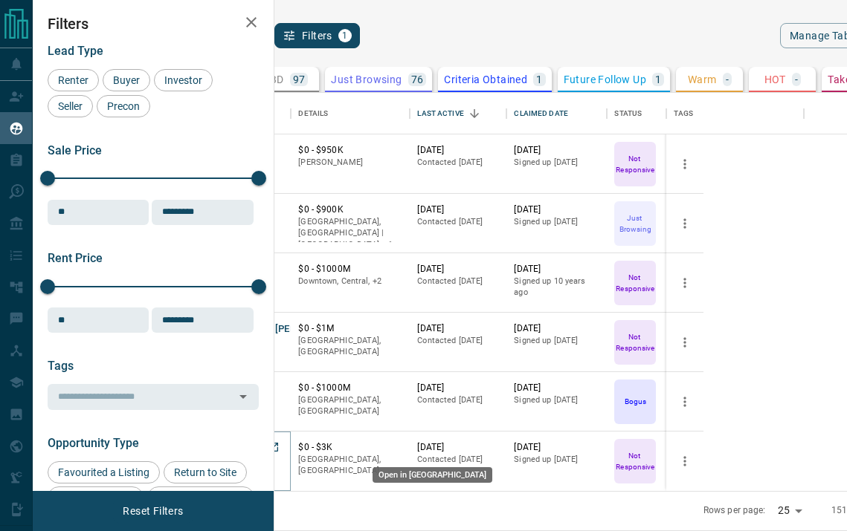
click at [278, 448] on icon "Open in New Tab" at bounding box center [273, 447] width 9 height 9
